Goal: Task Accomplishment & Management: Use online tool/utility

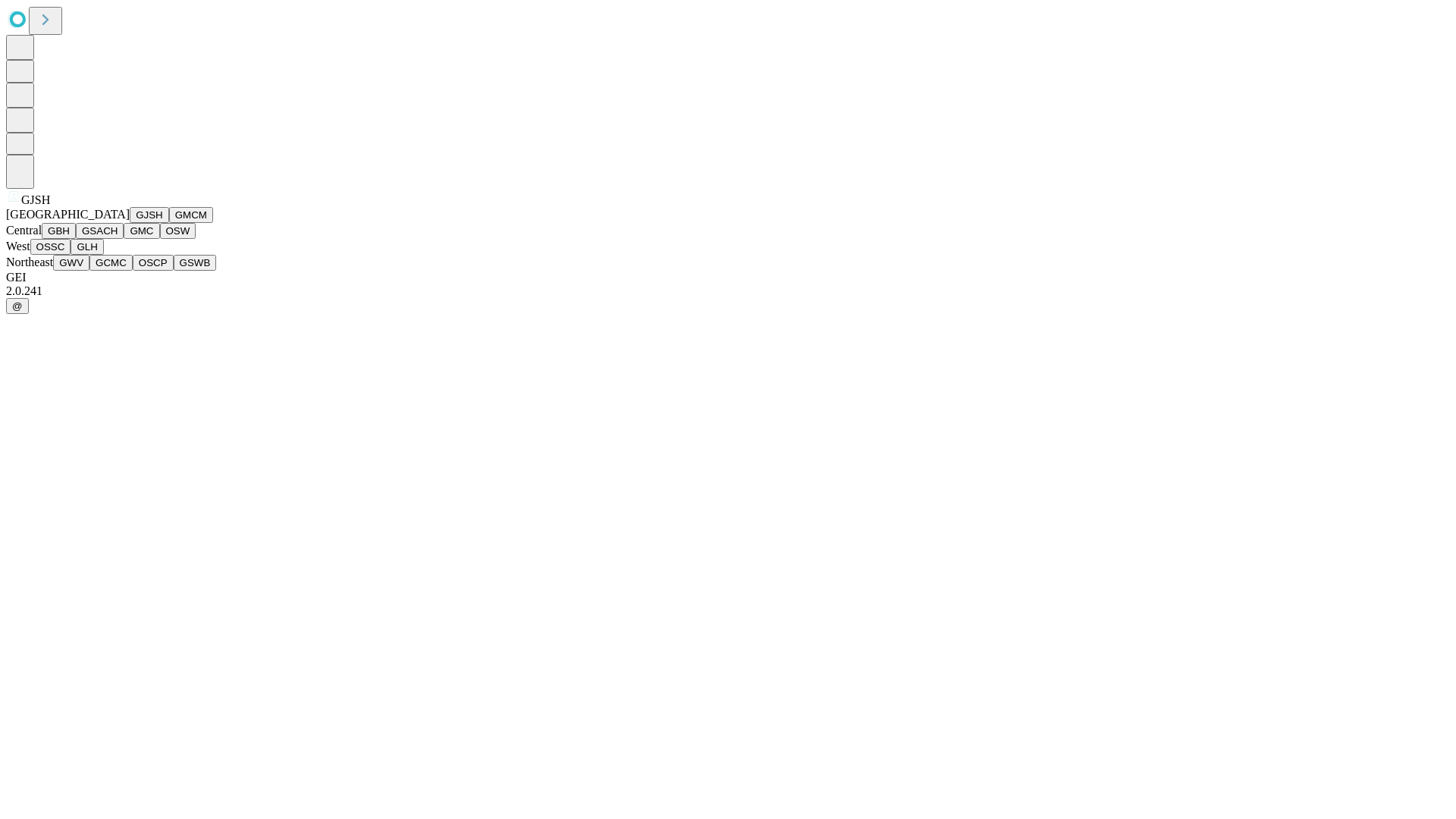
click at [129, 223] on button "GJSH" at bounding box center [149, 215] width 39 height 16
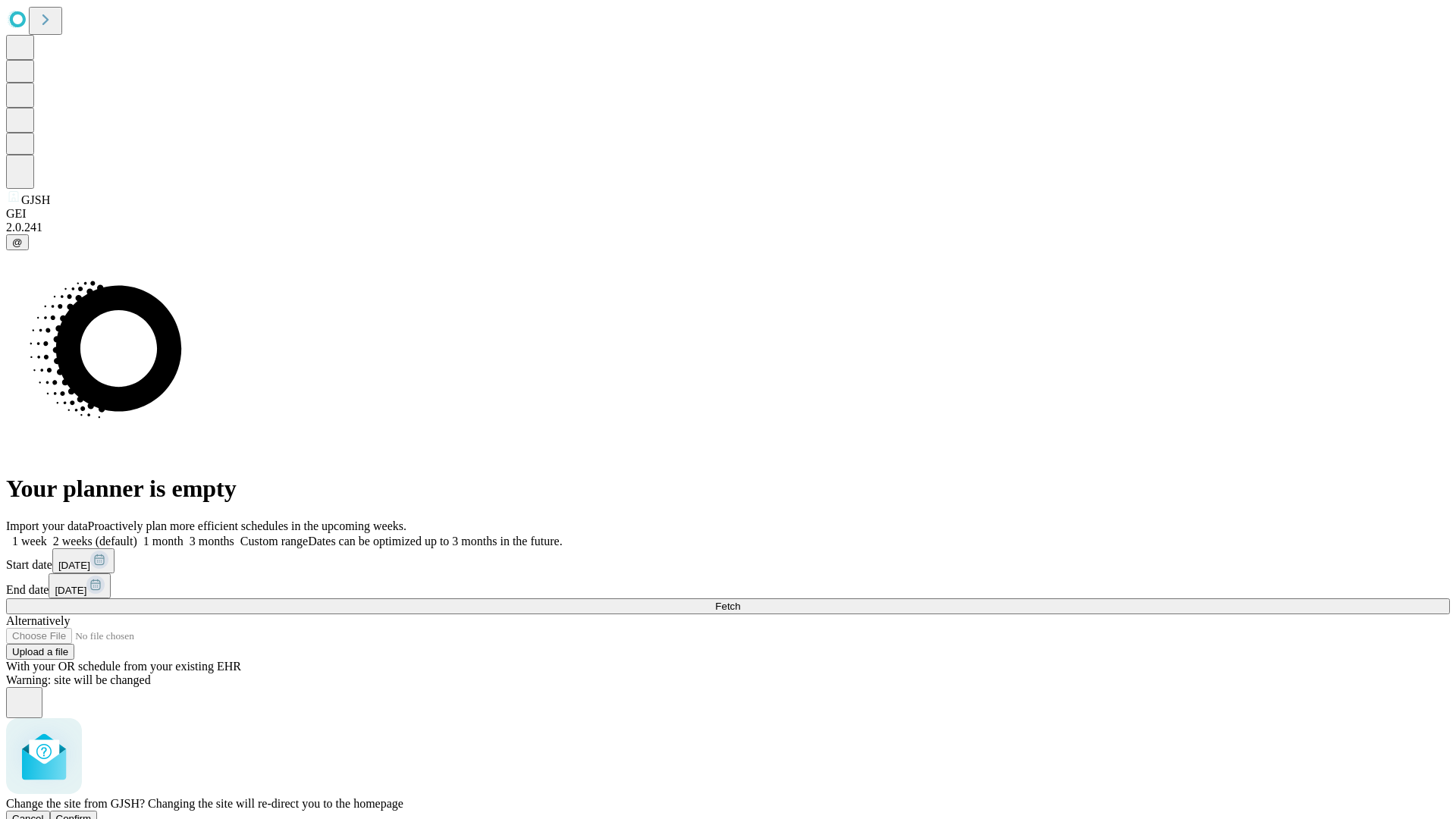
click at [92, 812] on span "Confirm" at bounding box center [74, 818] width 36 height 11
click at [137, 534] on label "2 weeks (default)" at bounding box center [92, 541] width 90 height 13
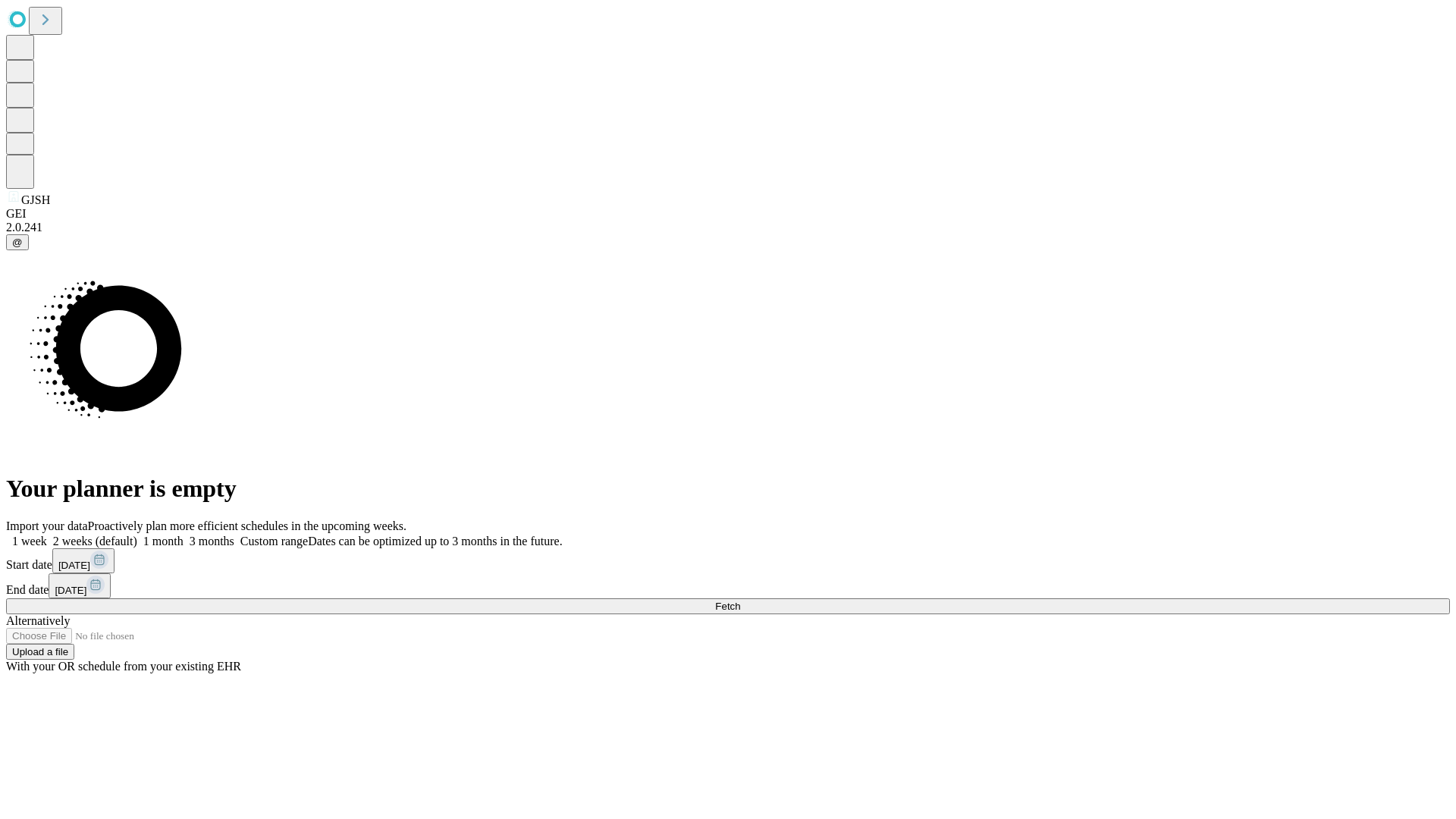
click at [740, 600] on span "Fetch" at bounding box center [727, 606] width 25 height 11
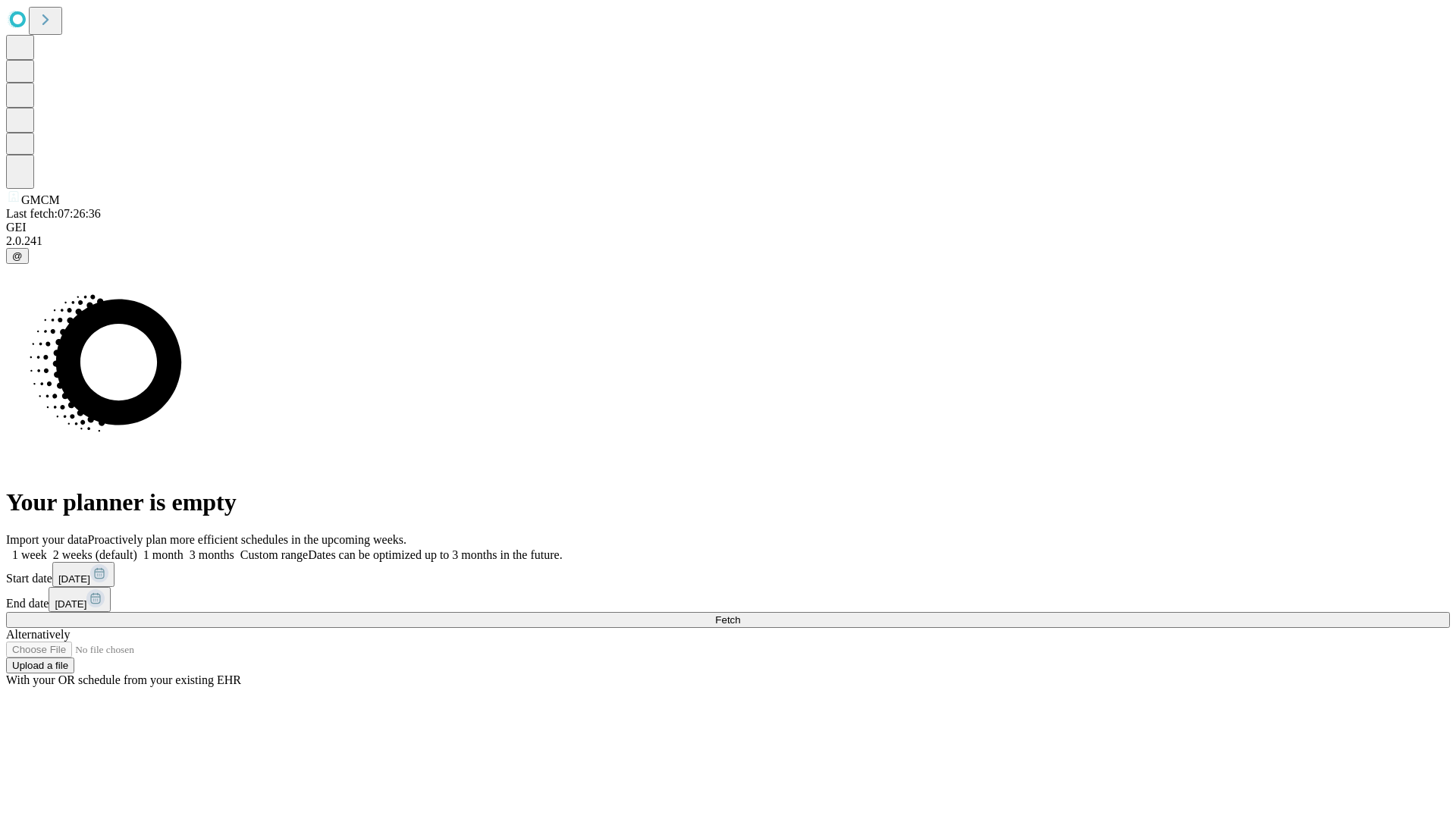
click at [137, 548] on label "2 weeks (default)" at bounding box center [92, 555] width 90 height 13
click at [740, 614] on span "Fetch" at bounding box center [727, 620] width 25 height 11
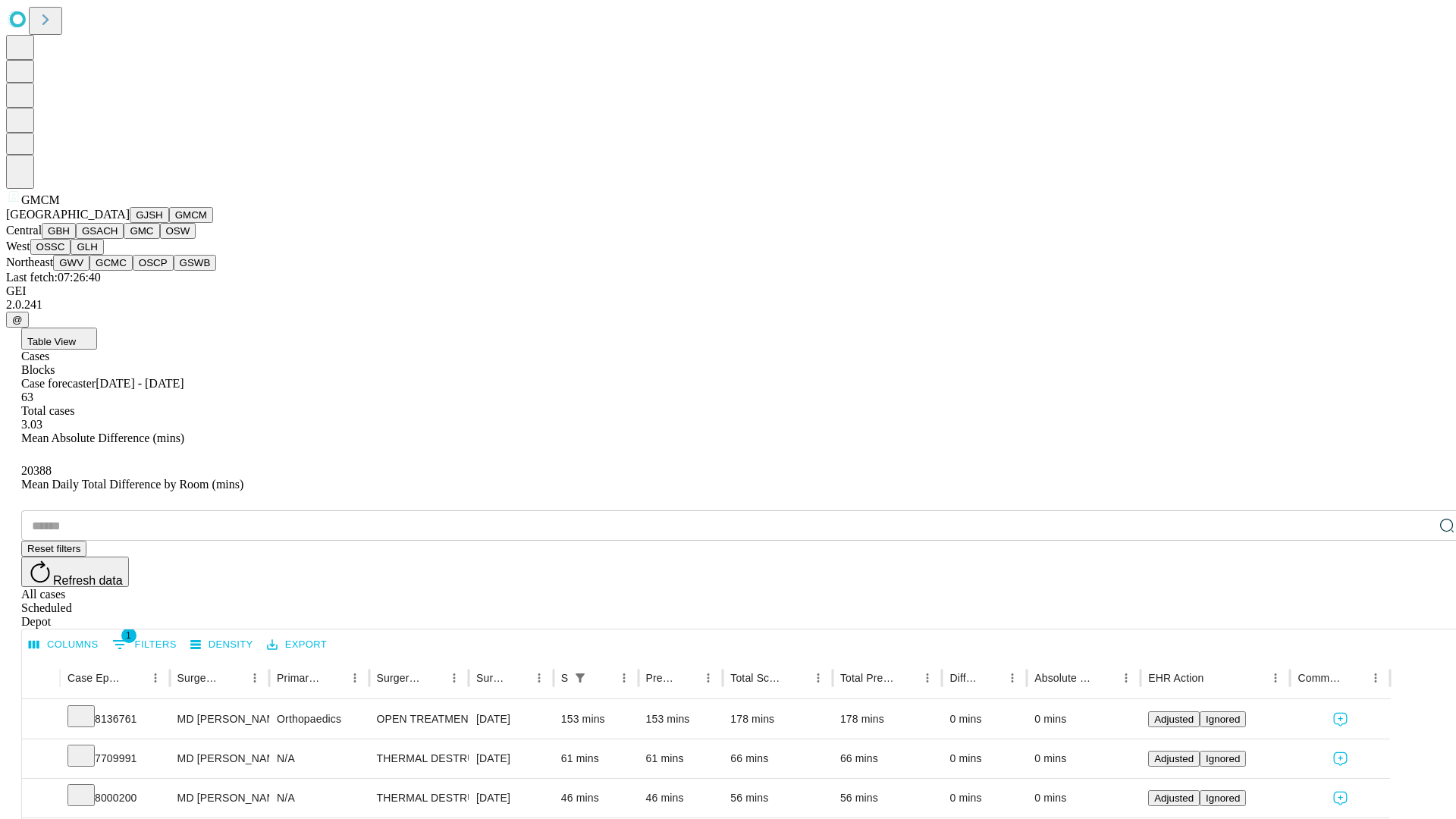
click at [76, 239] on button "GBH" at bounding box center [59, 231] width 34 height 16
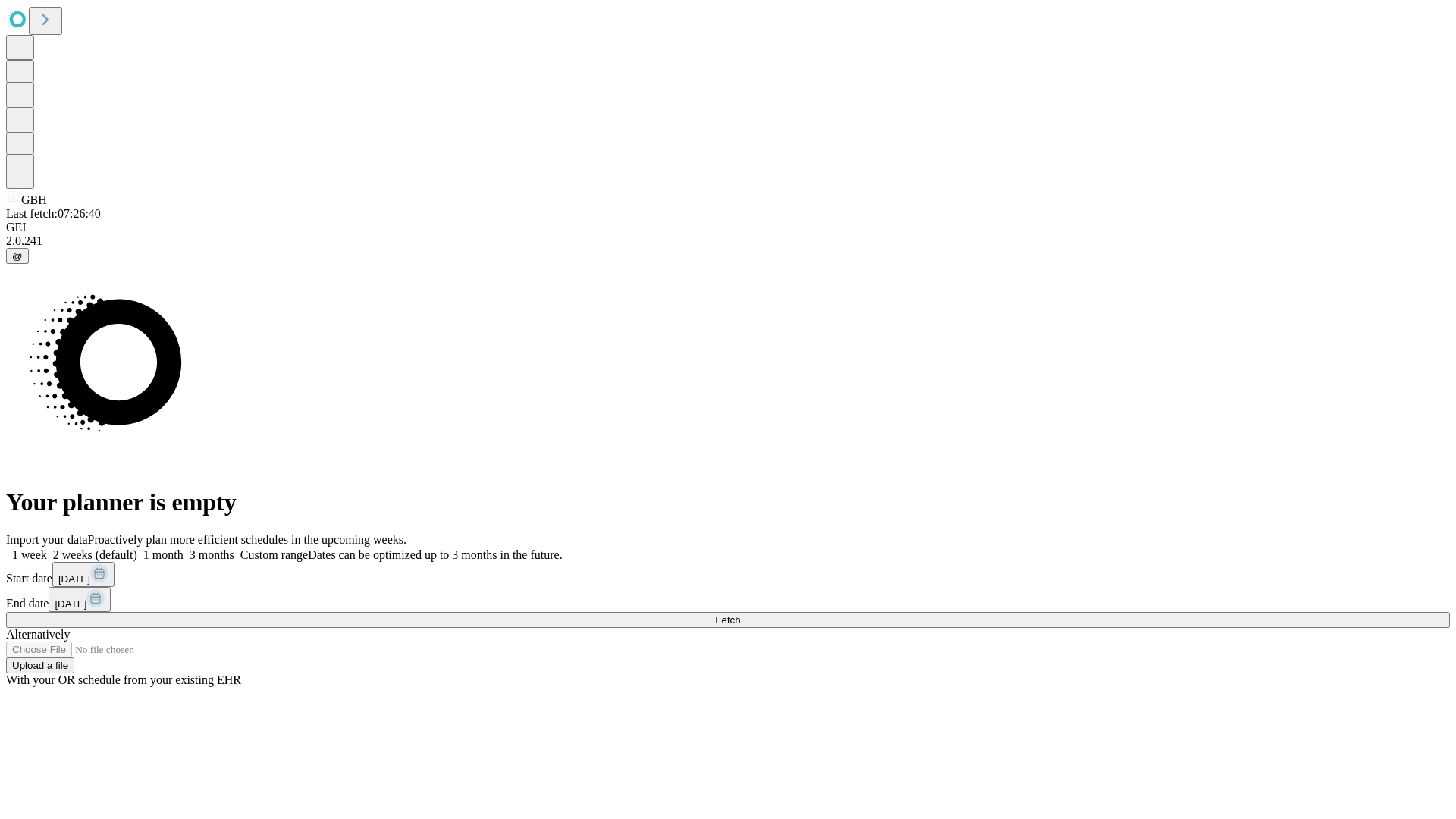
click at [137, 548] on label "2 weeks (default)" at bounding box center [92, 555] width 90 height 13
click at [740, 614] on span "Fetch" at bounding box center [727, 620] width 25 height 11
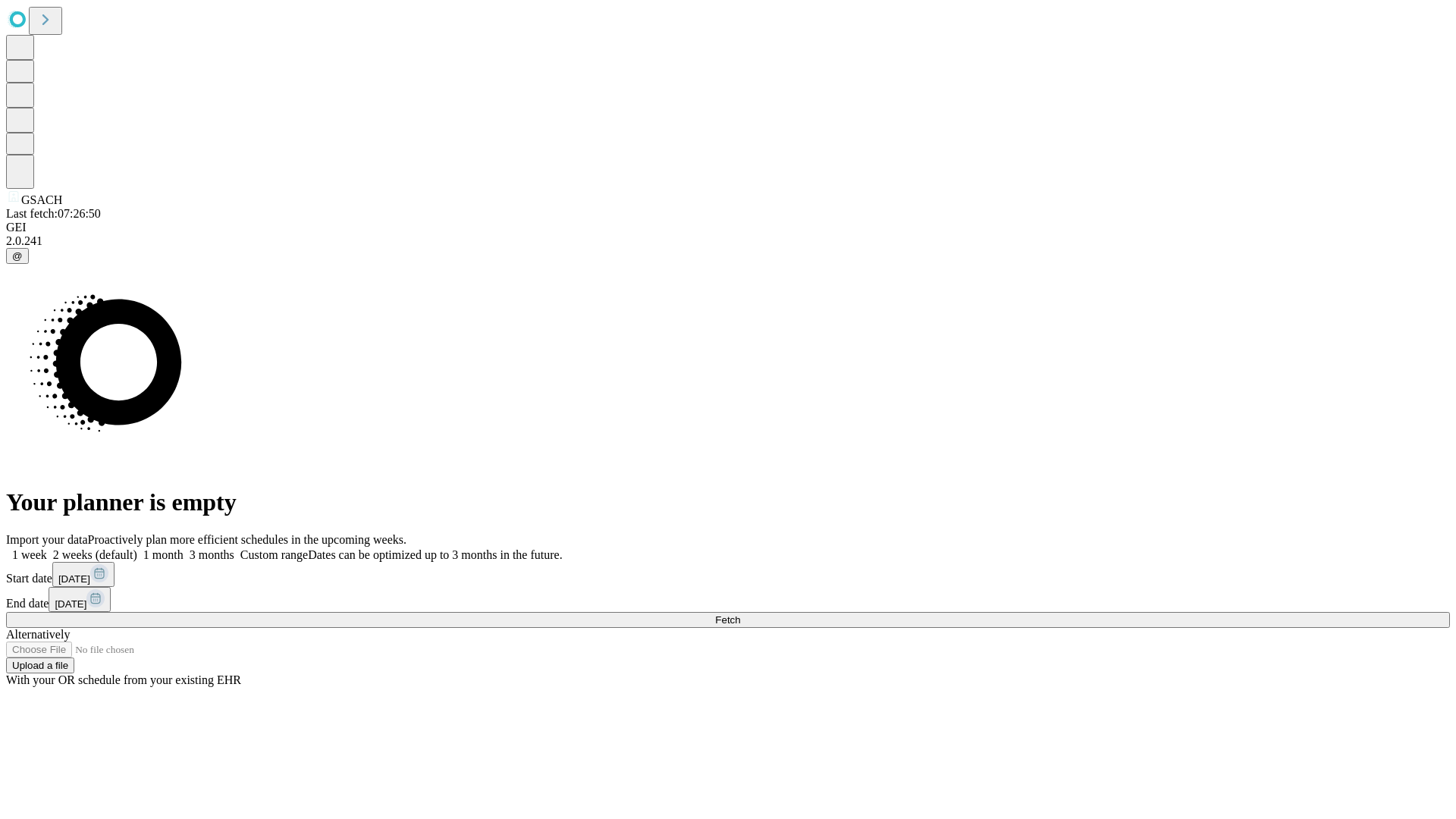
click at [137, 548] on label "2 weeks (default)" at bounding box center [92, 555] width 90 height 13
click at [740, 614] on span "Fetch" at bounding box center [727, 620] width 25 height 11
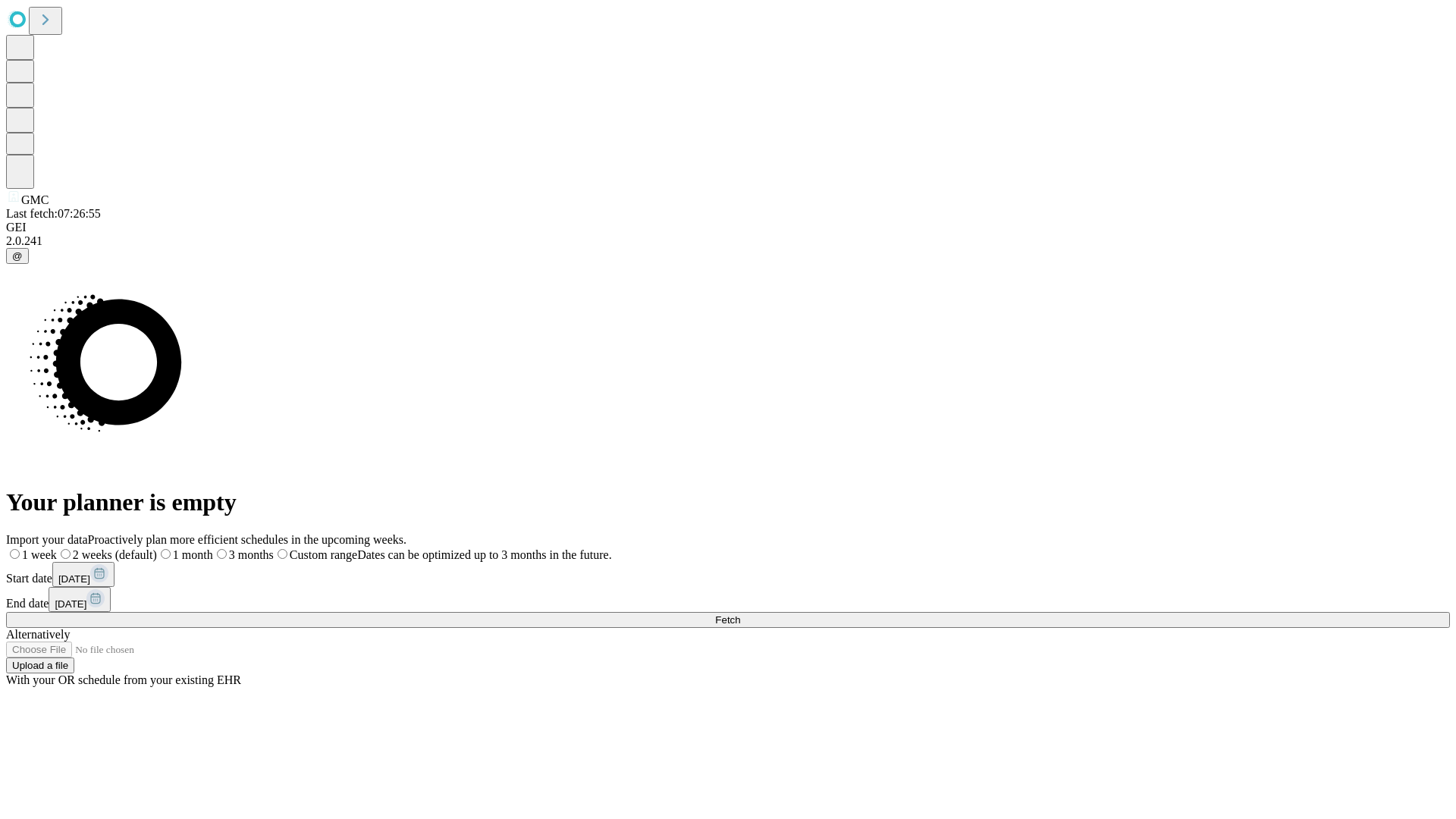
click at [157, 548] on label "2 weeks (default)" at bounding box center [107, 555] width 100 height 13
click at [740, 614] on span "Fetch" at bounding box center [727, 620] width 25 height 11
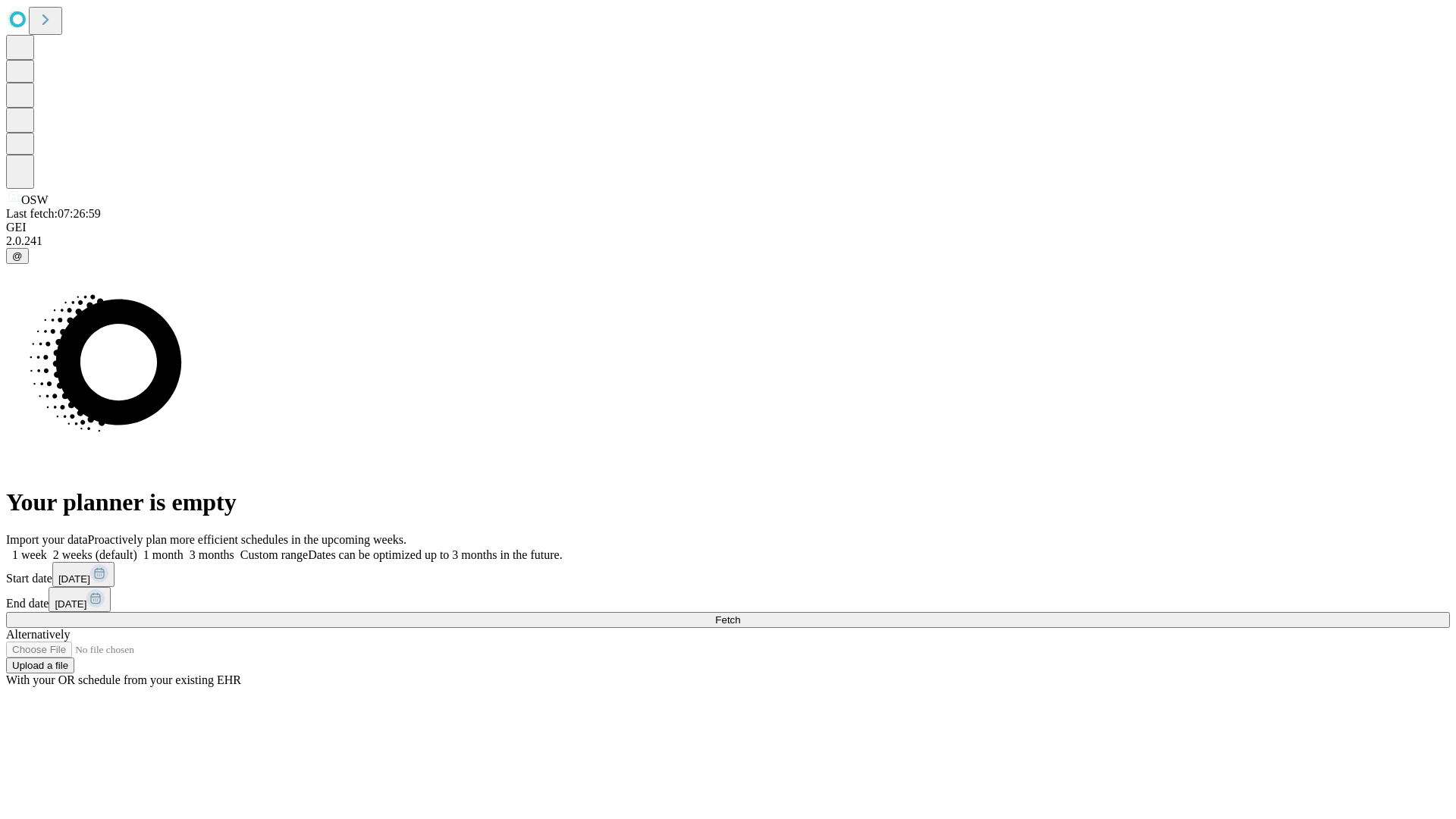
click at [137, 548] on label "2 weeks (default)" at bounding box center [92, 555] width 90 height 13
click at [740, 614] on span "Fetch" at bounding box center [727, 620] width 25 height 11
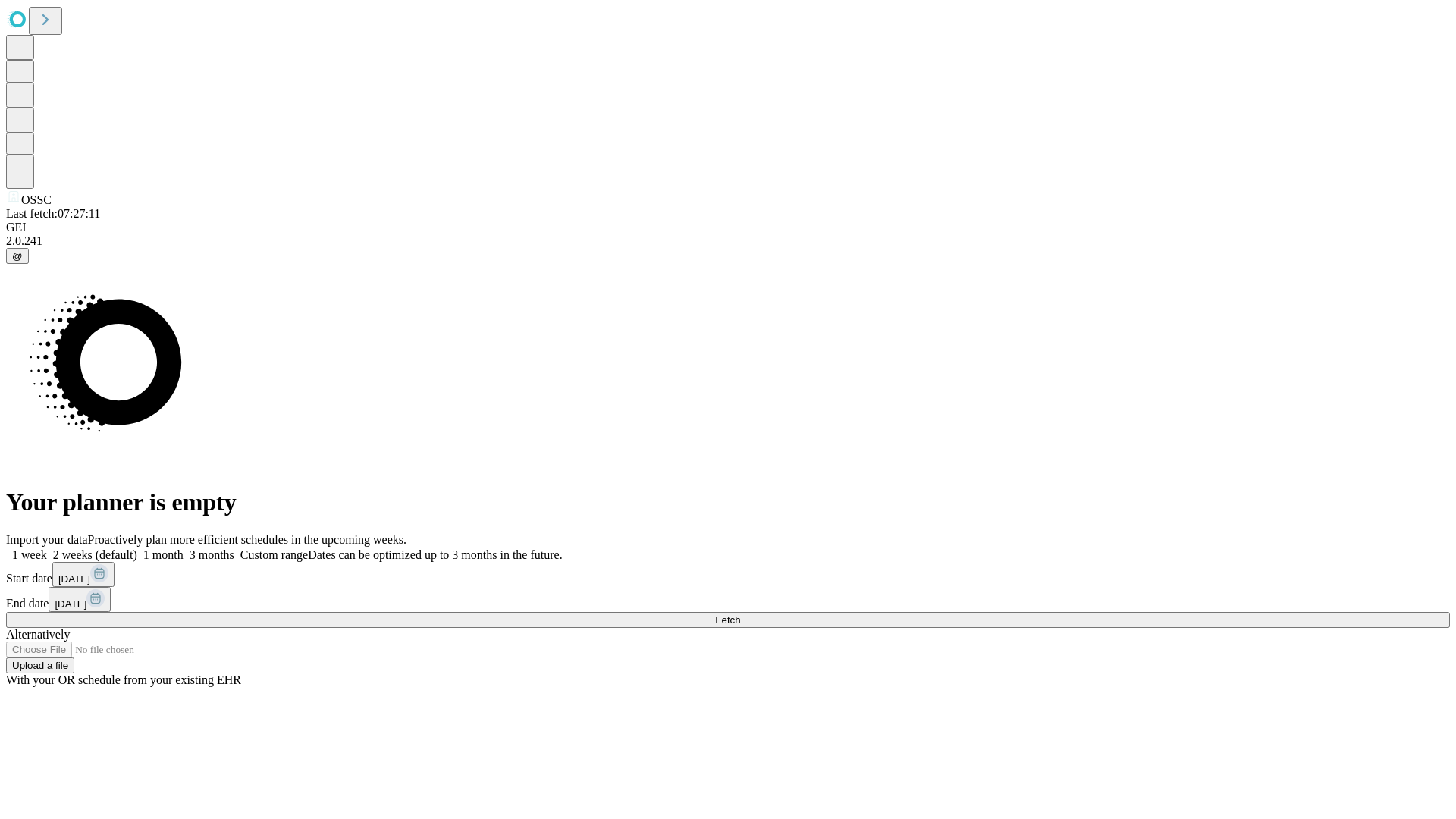
click at [137, 548] on label "2 weeks (default)" at bounding box center [92, 555] width 90 height 13
click at [740, 614] on span "Fetch" at bounding box center [727, 620] width 25 height 11
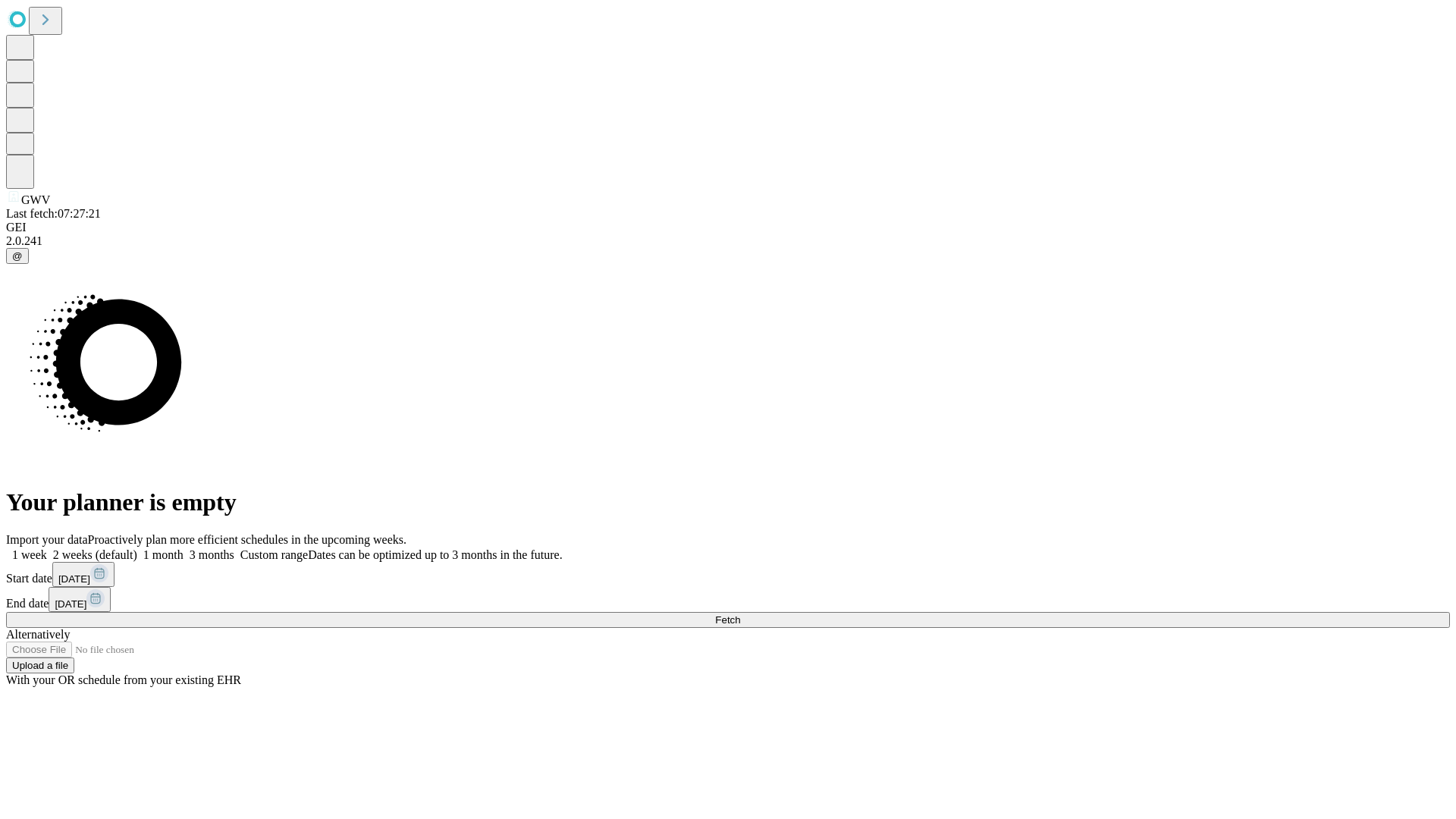
click at [137, 548] on label "2 weeks (default)" at bounding box center [92, 555] width 90 height 13
click at [740, 614] on span "Fetch" at bounding box center [727, 620] width 25 height 11
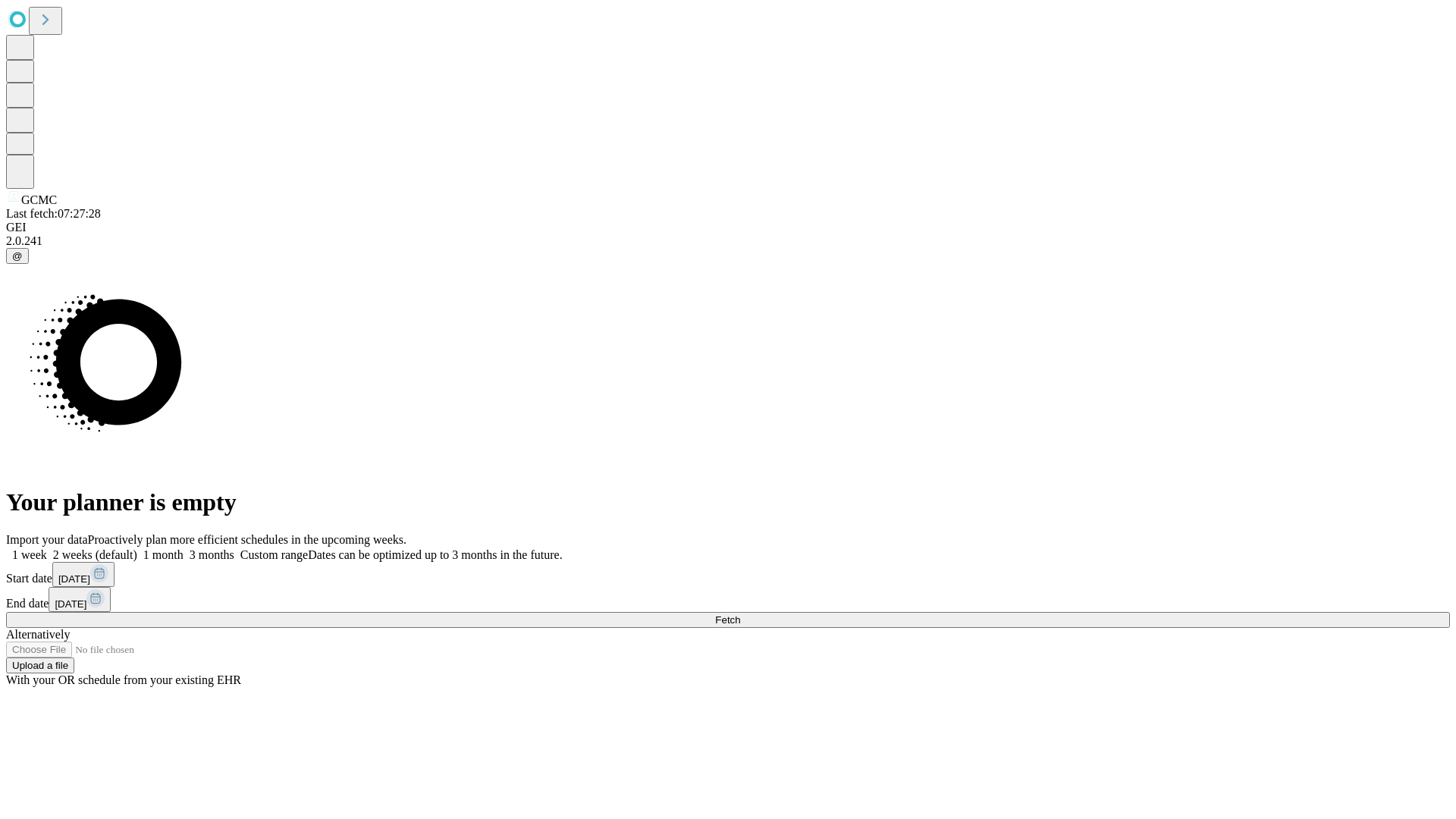
click at [137, 548] on label "2 weeks (default)" at bounding box center [92, 555] width 90 height 13
click at [740, 614] on span "Fetch" at bounding box center [727, 620] width 25 height 11
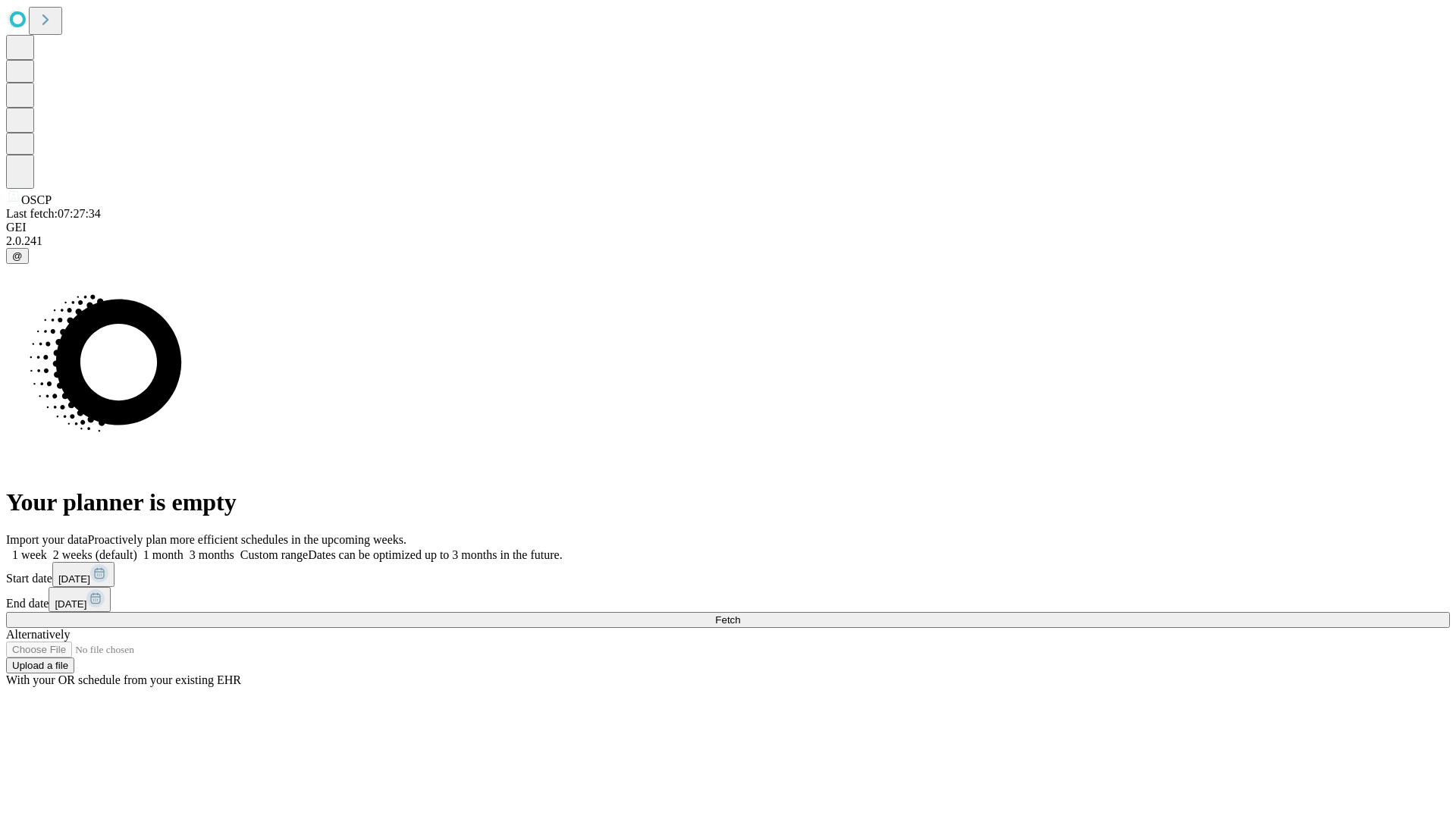
click at [137, 548] on label "2 weeks (default)" at bounding box center [92, 555] width 90 height 13
click at [740, 614] on span "Fetch" at bounding box center [727, 620] width 25 height 11
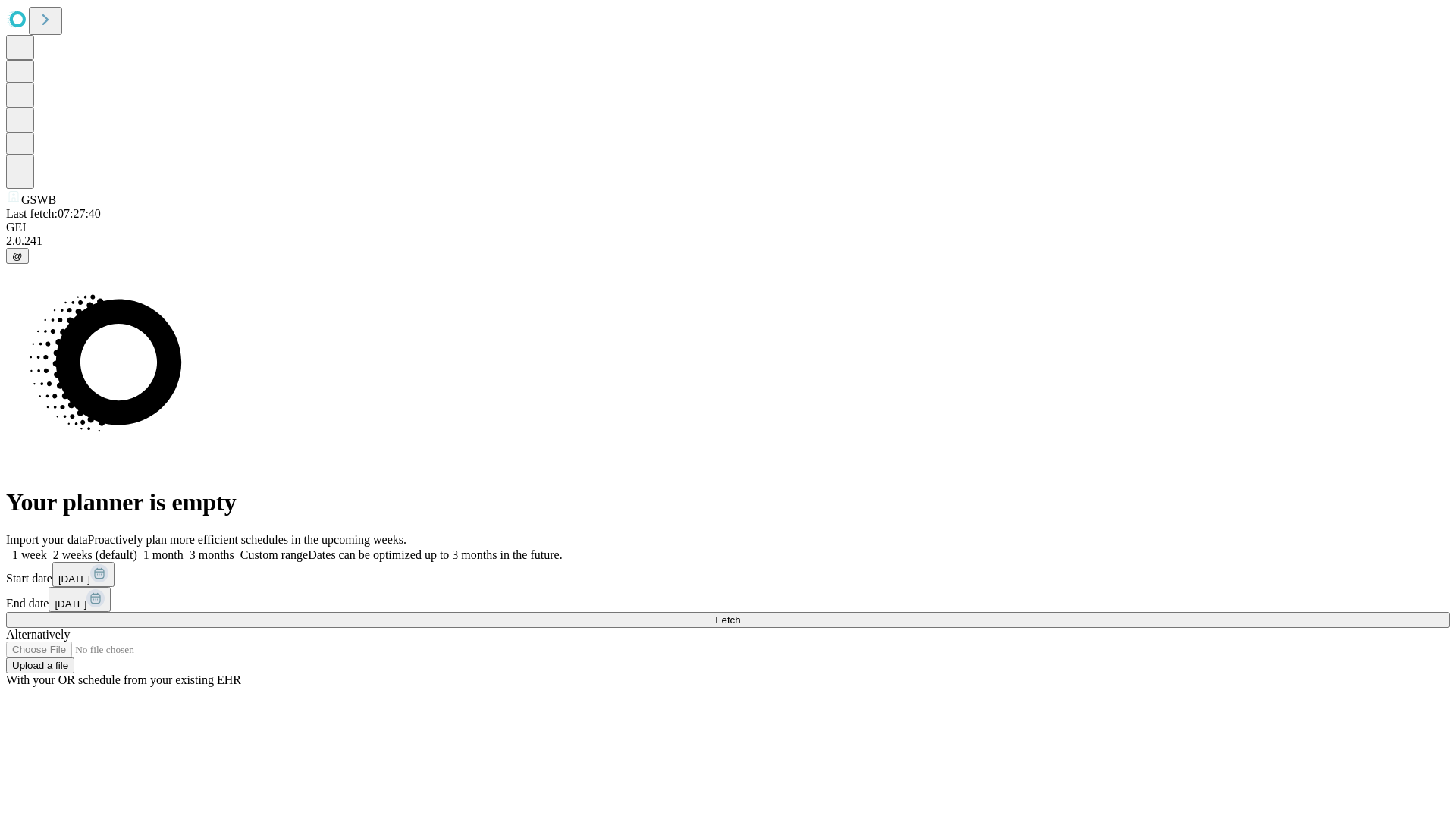
click at [137, 548] on label "2 weeks (default)" at bounding box center [92, 555] width 90 height 13
click at [740, 614] on span "Fetch" at bounding box center [727, 620] width 25 height 11
